Goal: Navigation & Orientation: Find specific page/section

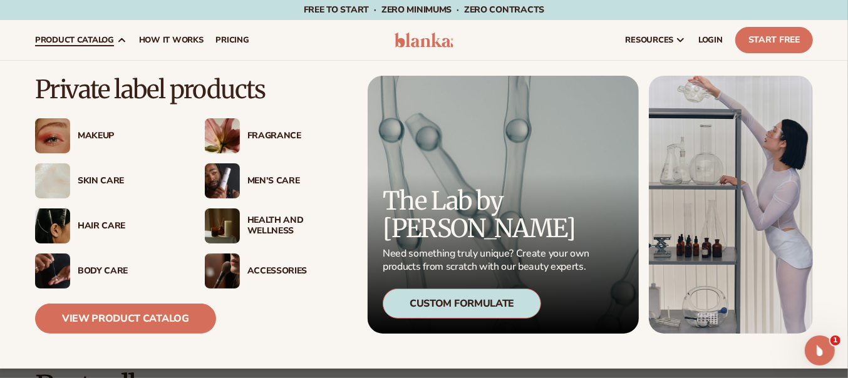
click at [93, 178] on div "Skin Care" at bounding box center [129, 181] width 102 height 11
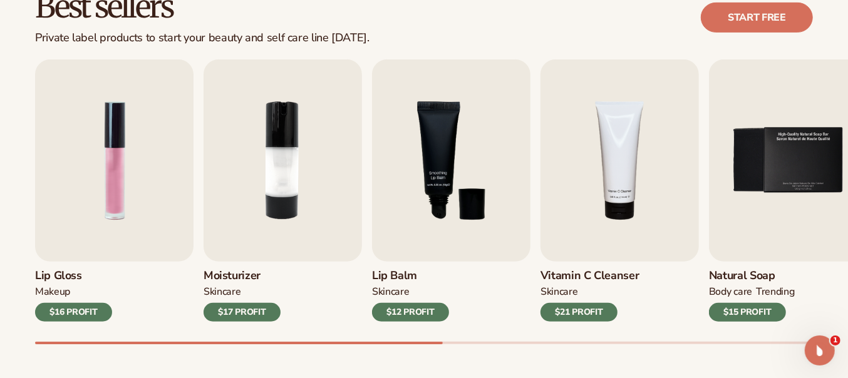
scroll to position [583, 0]
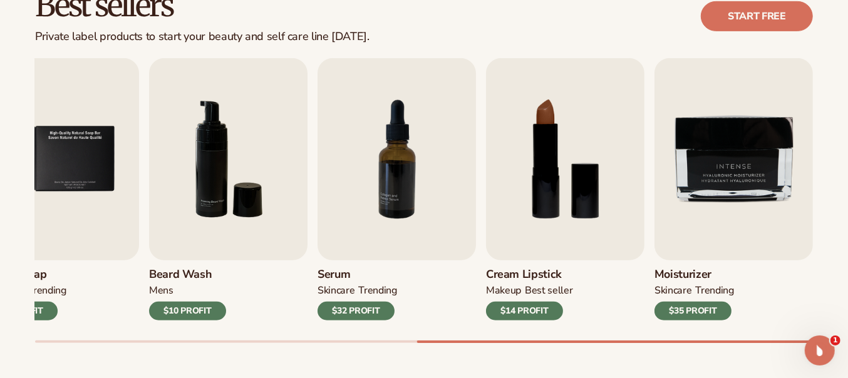
scroll to position [426, 0]
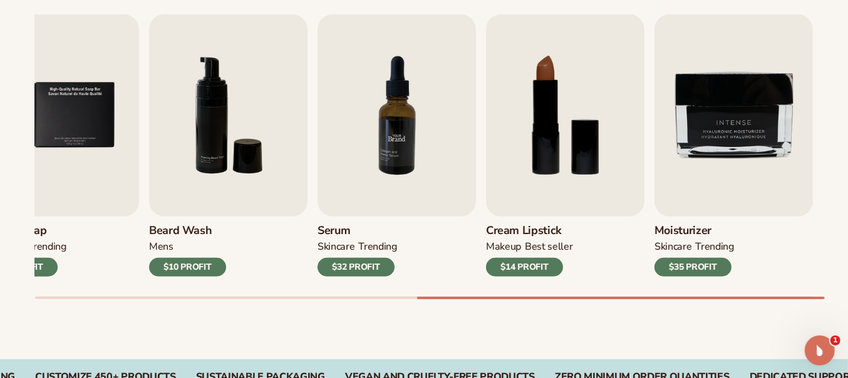
click at [390, 135] on img "7 / 9" at bounding box center [397, 115] width 158 height 202
click at [383, 164] on img "7 / 9" at bounding box center [397, 115] width 158 height 202
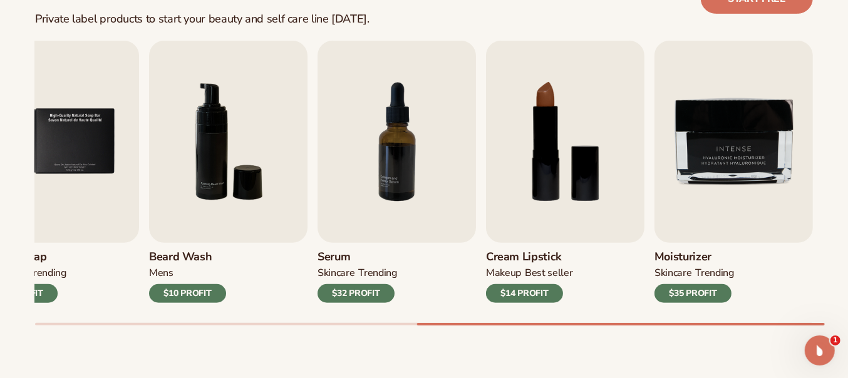
scroll to position [417, 0]
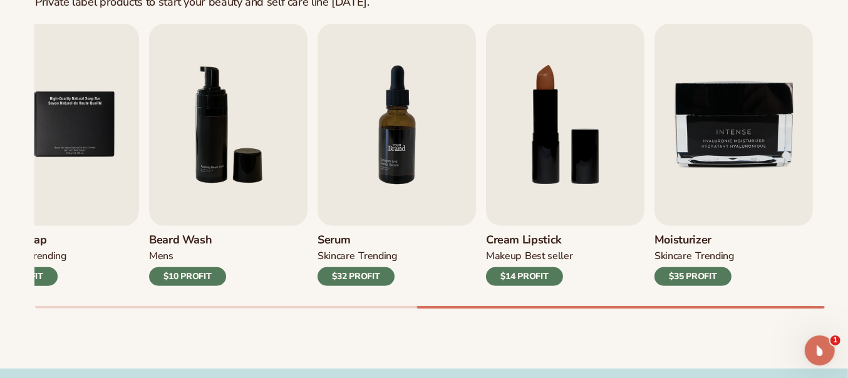
click at [394, 132] on img "7 / 9" at bounding box center [397, 125] width 158 height 202
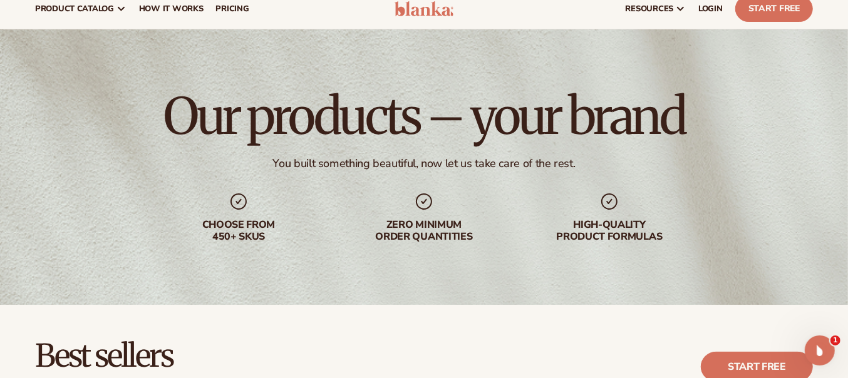
scroll to position [0, 0]
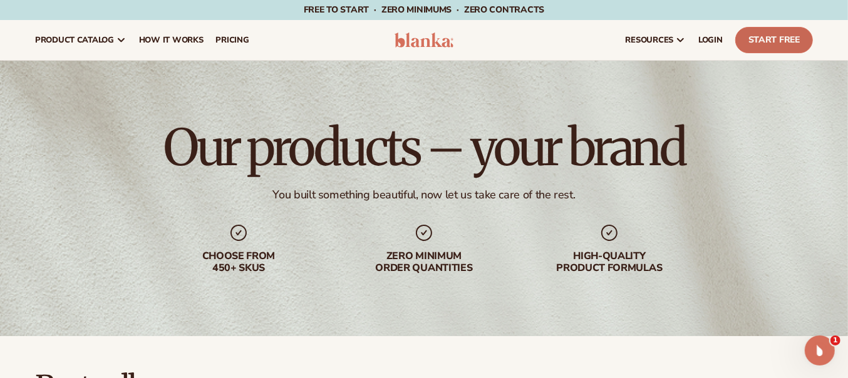
click at [771, 40] on link "Start Free" at bounding box center [774, 40] width 78 height 26
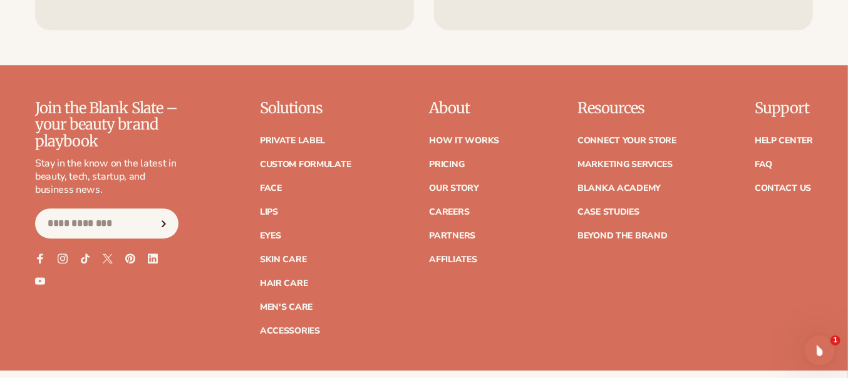
scroll to position [2169, 0]
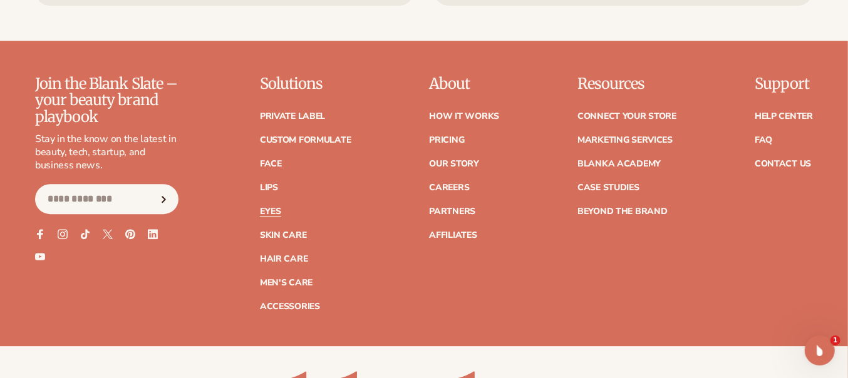
click at [276, 207] on link "Eyes" at bounding box center [270, 211] width 21 height 9
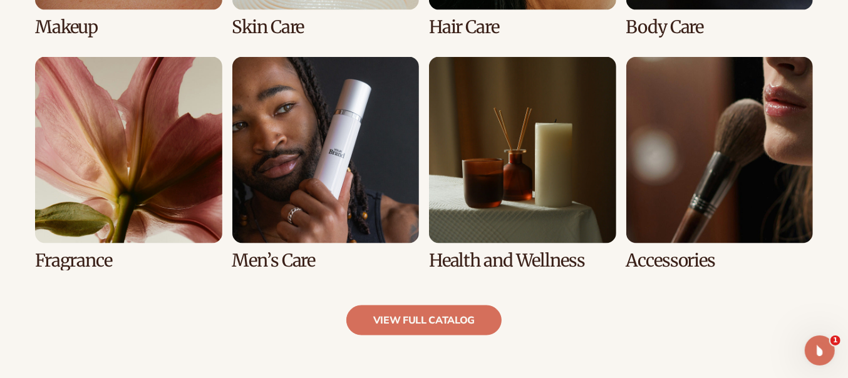
scroll to position [1136, 0]
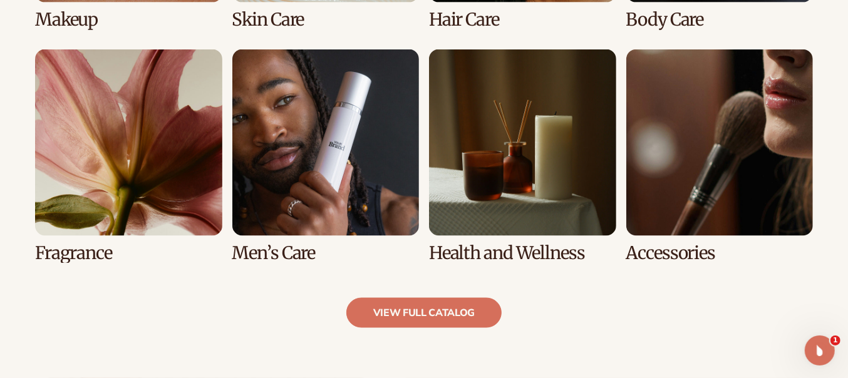
click at [526, 251] on link "7 / 8" at bounding box center [522, 156] width 187 height 214
click at [454, 308] on link "view full catalog" at bounding box center [424, 313] width 156 height 30
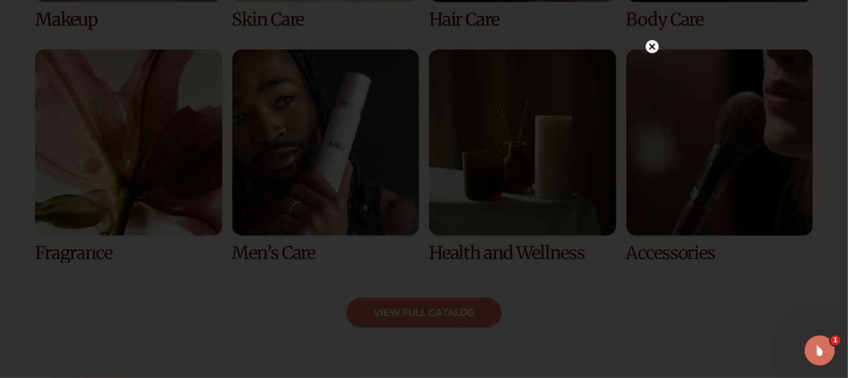
click at [655, 46] on circle at bounding box center [652, 46] width 13 height 13
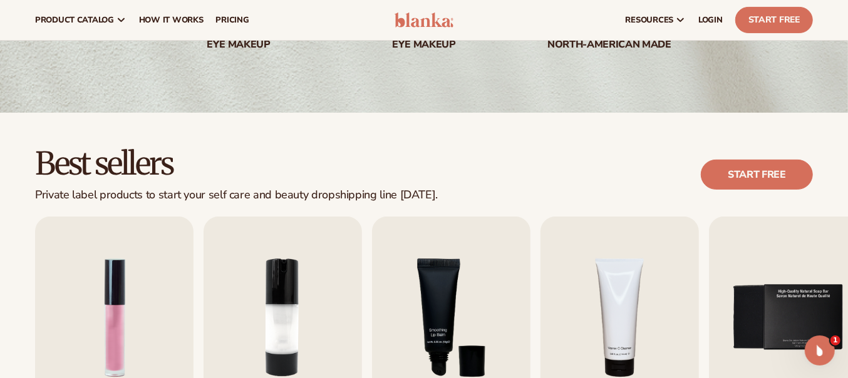
scroll to position [212, 0]
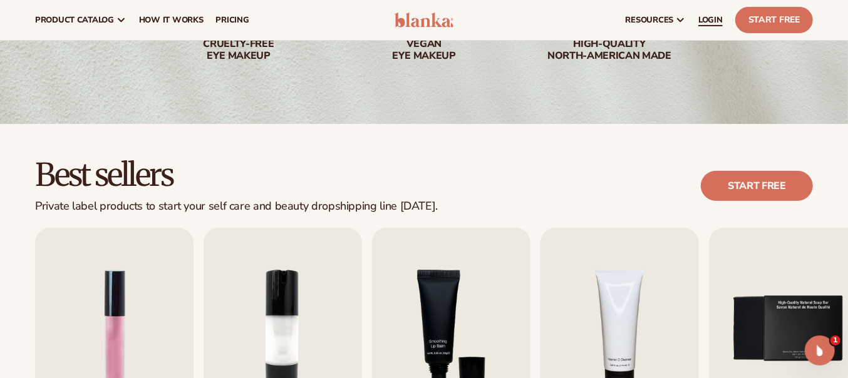
click at [715, 24] on span "LOGIN" at bounding box center [711, 20] width 24 height 10
